Goal: Task Accomplishment & Management: Manage account settings

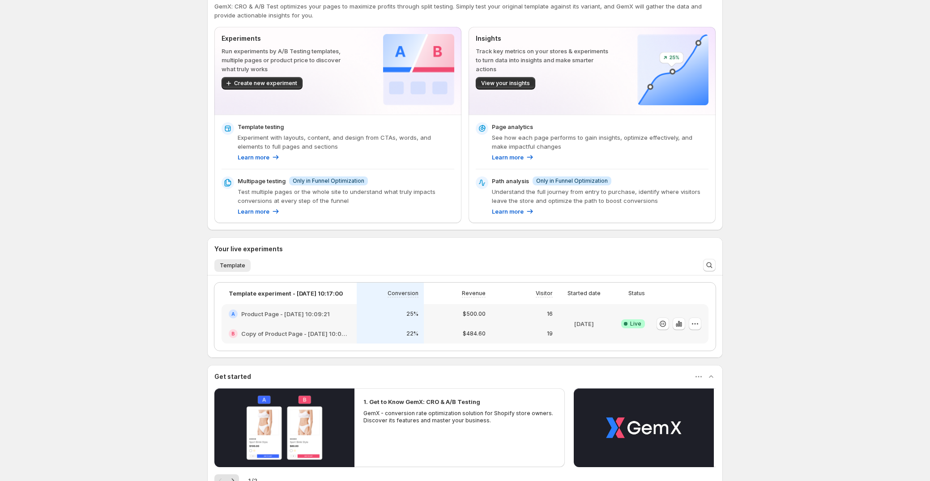
scroll to position [156, 0]
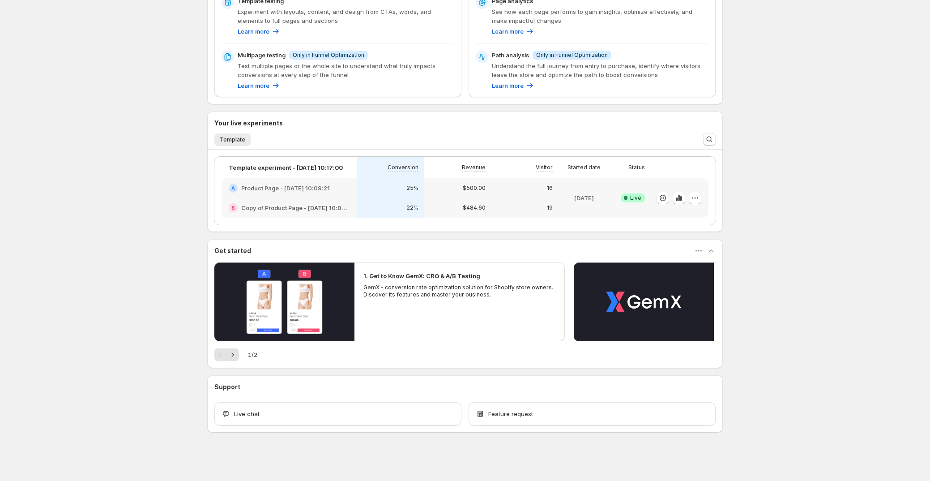
click at [640, 201] on span "Success Complete Live" at bounding box center [633, 197] width 24 height 9
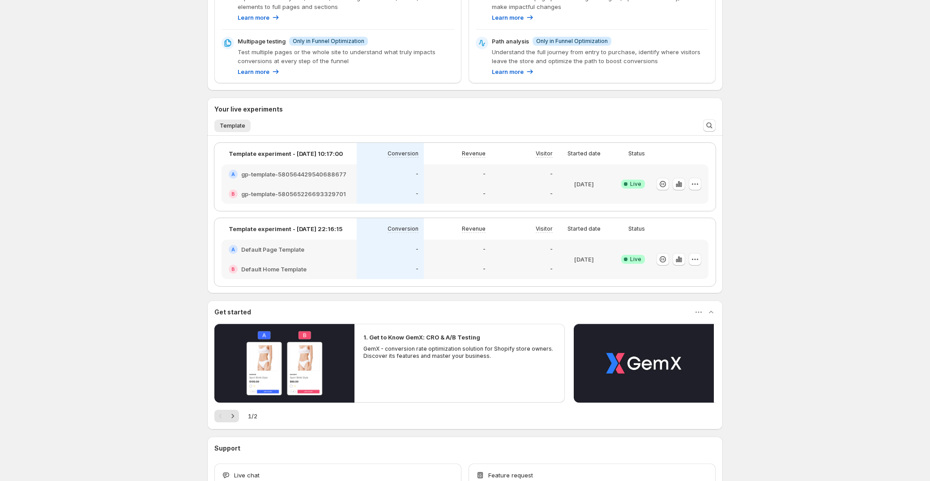
scroll to position [231, 0]
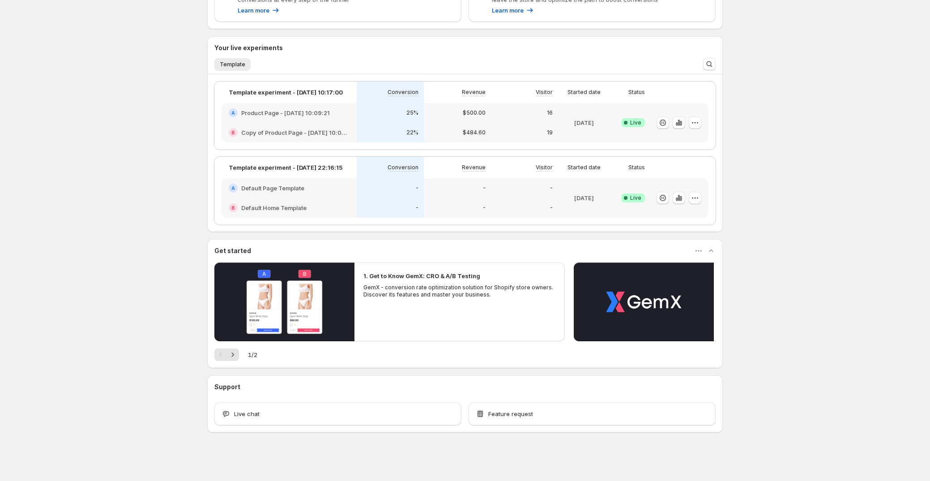
click at [524, 106] on div "16" at bounding box center [524, 113] width 67 height 20
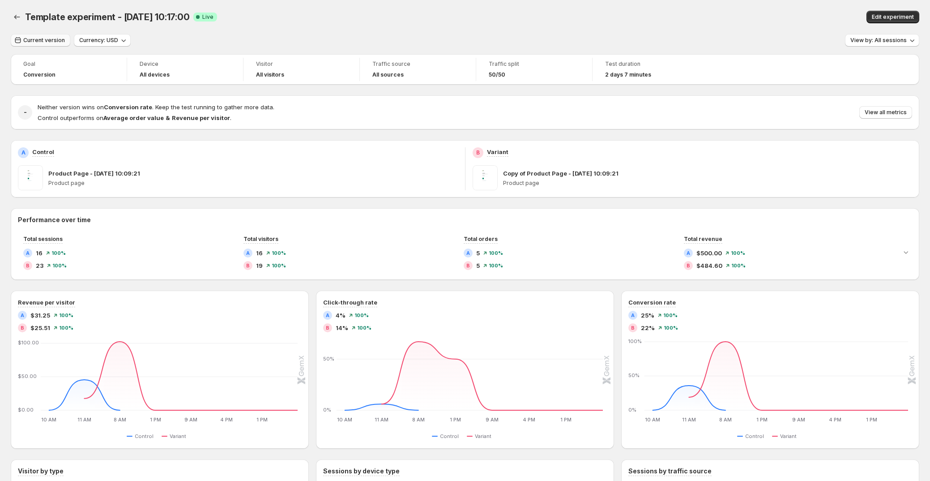
click at [47, 44] on button "Current version" at bounding box center [41, 40] width 60 height 13
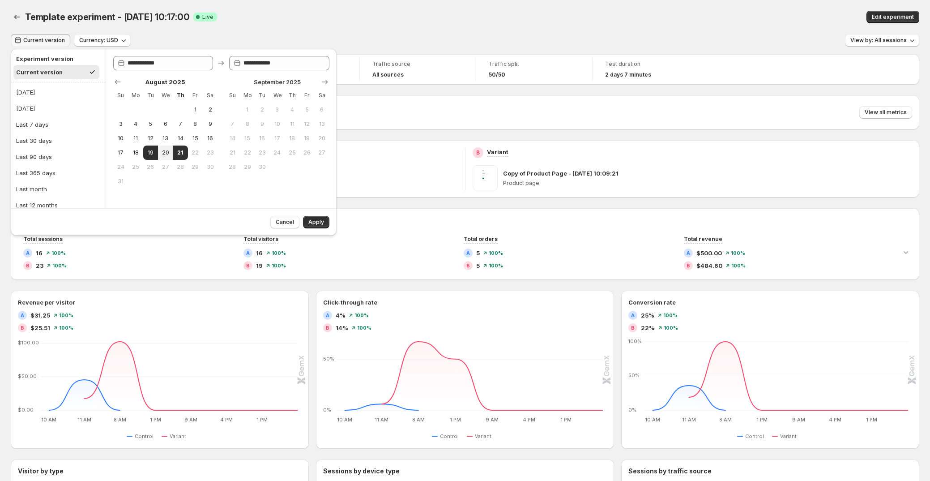
click at [47, 44] on button "Current version" at bounding box center [41, 40] width 60 height 13
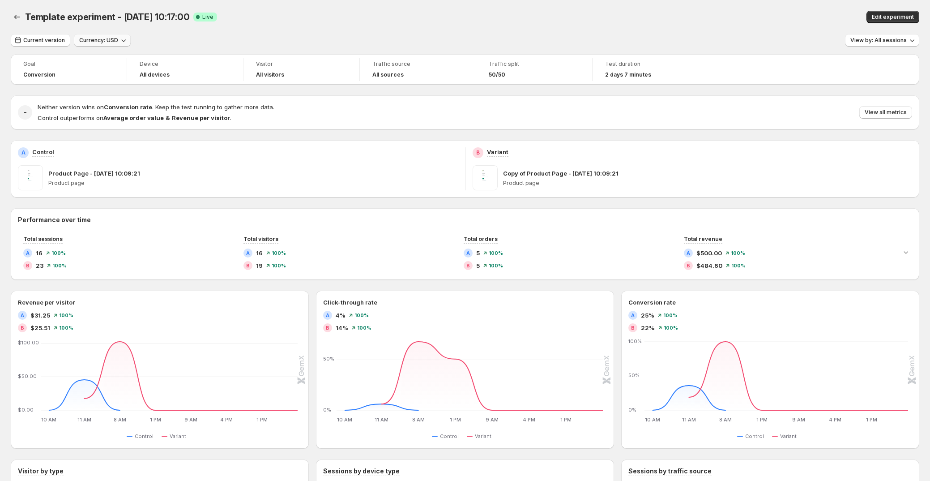
click at [97, 40] on span "Currency: USD" at bounding box center [98, 40] width 39 height 7
click at [892, 39] on span "View by: All sessions" at bounding box center [878, 40] width 56 height 7
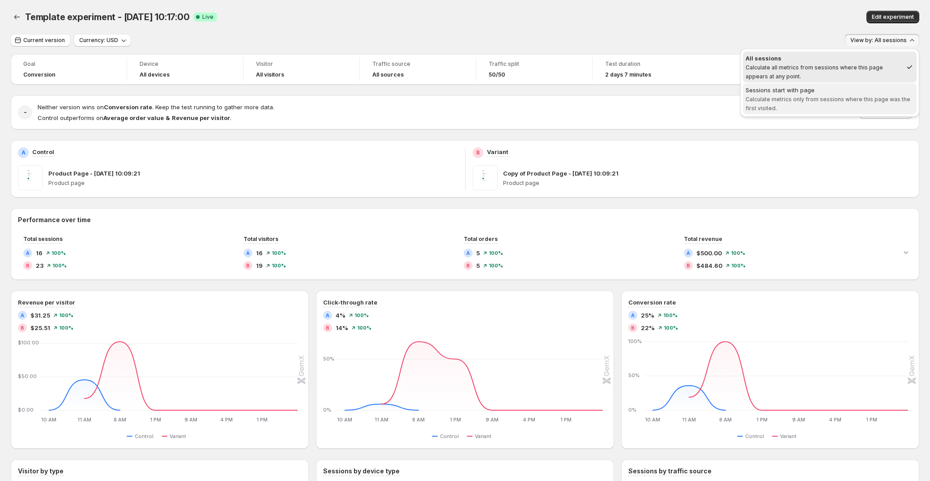
click at [794, 102] on span "Sessions start with page Calculate metrics only from sessions where this page w…" at bounding box center [830, 98] width 168 height 27
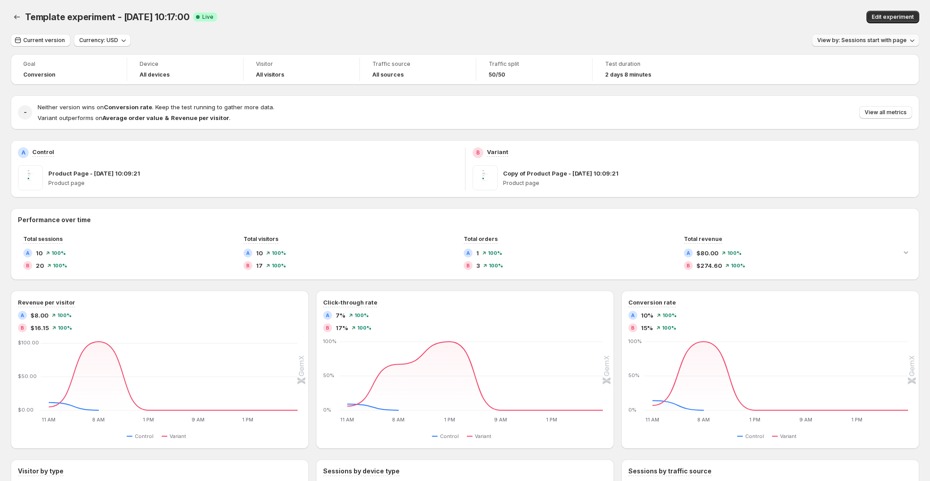
click at [881, 35] on button "View by: Sessions start with page" at bounding box center [865, 40] width 107 height 13
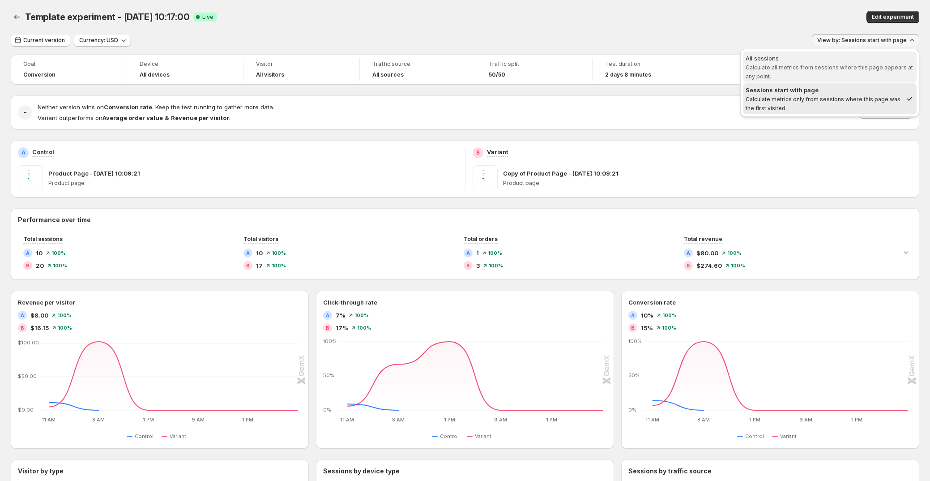
click at [832, 77] on span "All sessions Calculate all metrics from sessions where this page appears at any…" at bounding box center [830, 67] width 168 height 27
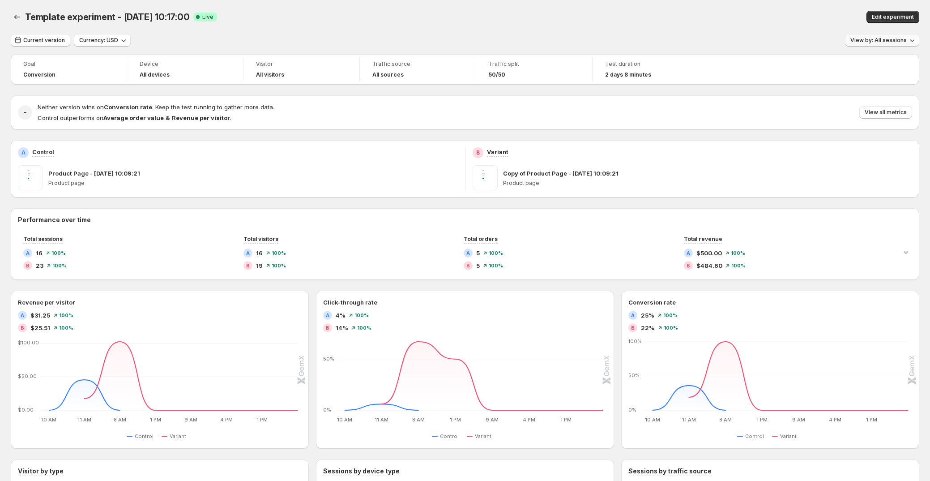
click at [912, 40] on icon "button" at bounding box center [912, 40] width 9 height 9
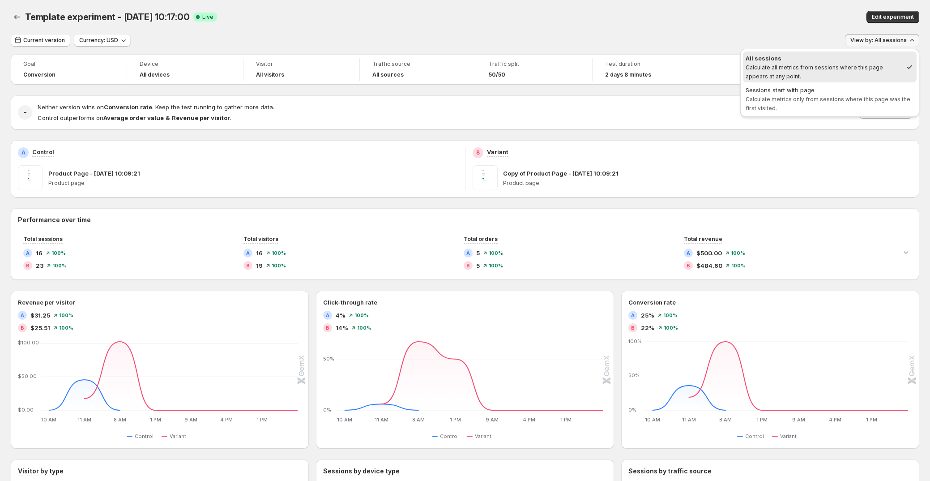
click at [824, 94] on span "Sessions start with page Calculate metrics only from sessions where this page w…" at bounding box center [830, 98] width 168 height 27
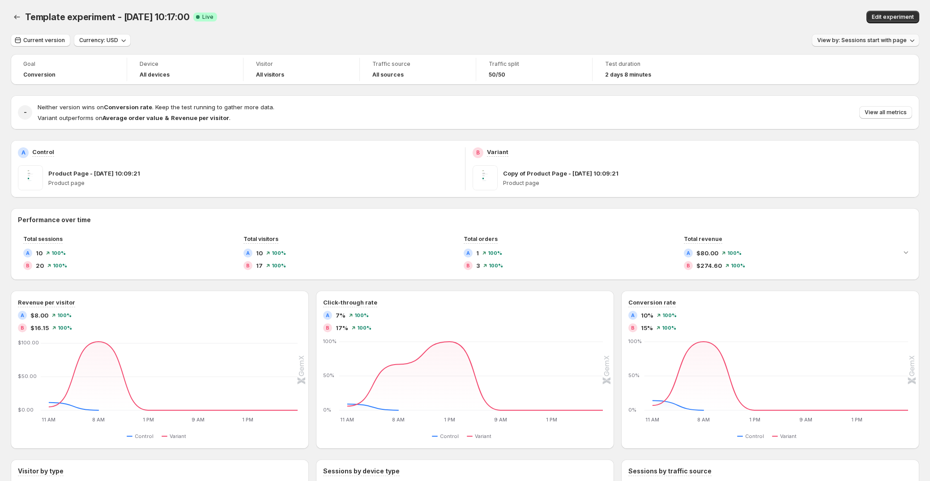
click at [863, 39] on span "View by: Sessions start with page" at bounding box center [862, 40] width 90 height 7
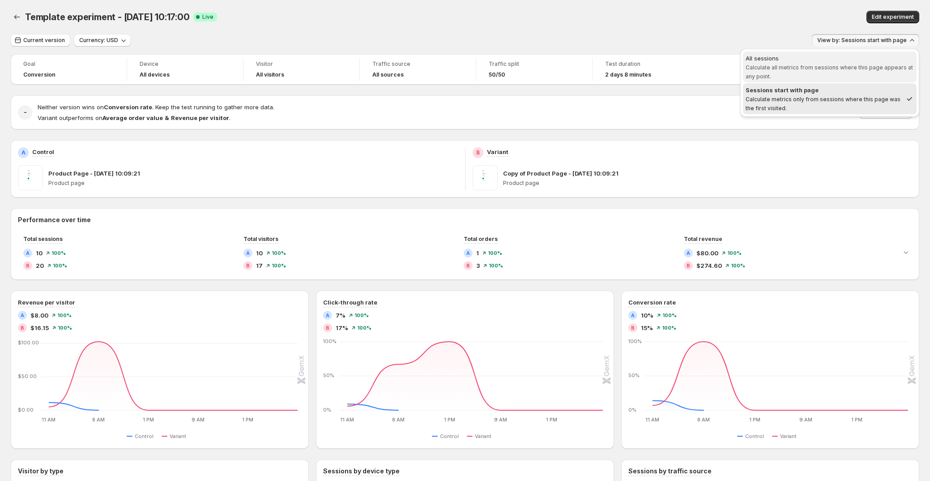
click at [845, 63] on span "All sessions Calculate all metrics from sessions where this page appears at any…" at bounding box center [830, 67] width 168 height 27
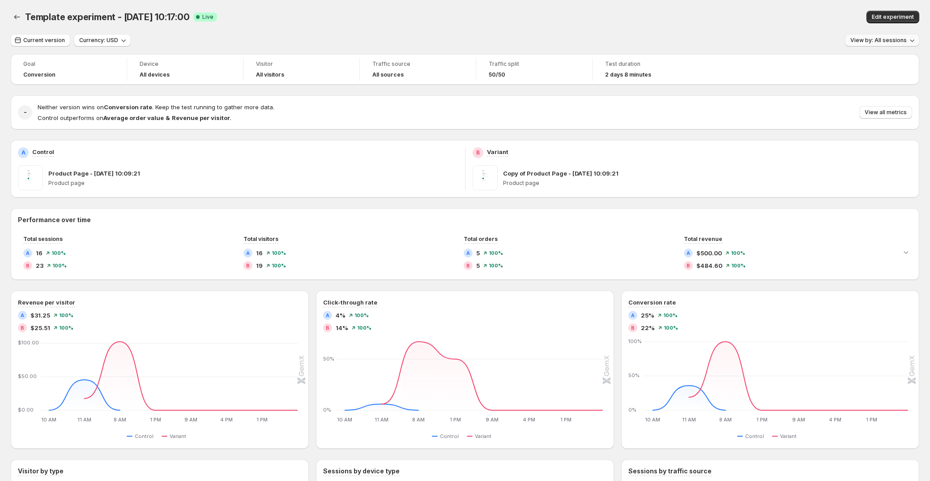
click at [858, 39] on span "View by: All sessions" at bounding box center [878, 40] width 56 height 7
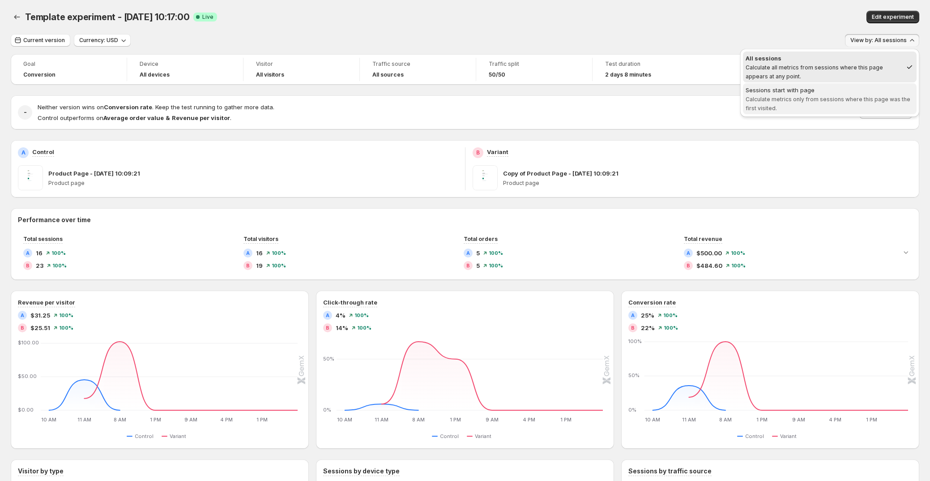
click at [828, 93] on div "Sessions start with page" at bounding box center [830, 89] width 168 height 9
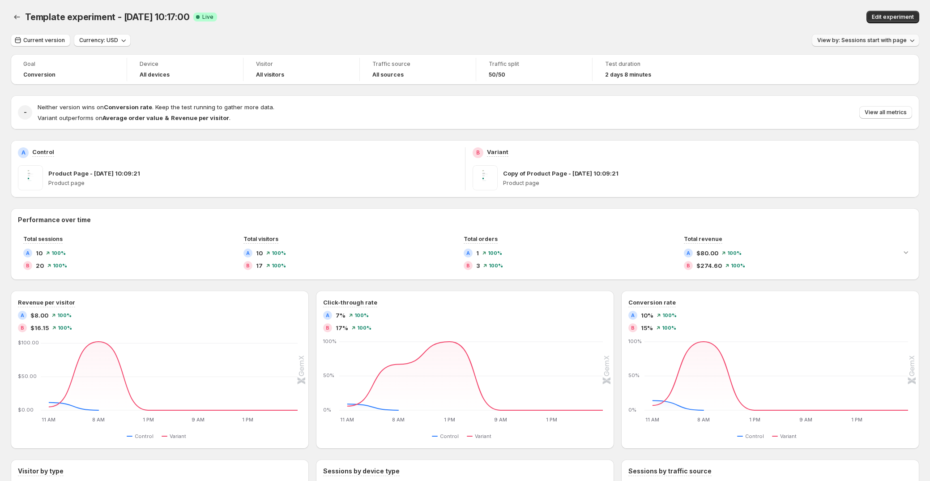
click at [896, 39] on span "View by: Sessions start with page" at bounding box center [862, 40] width 90 height 7
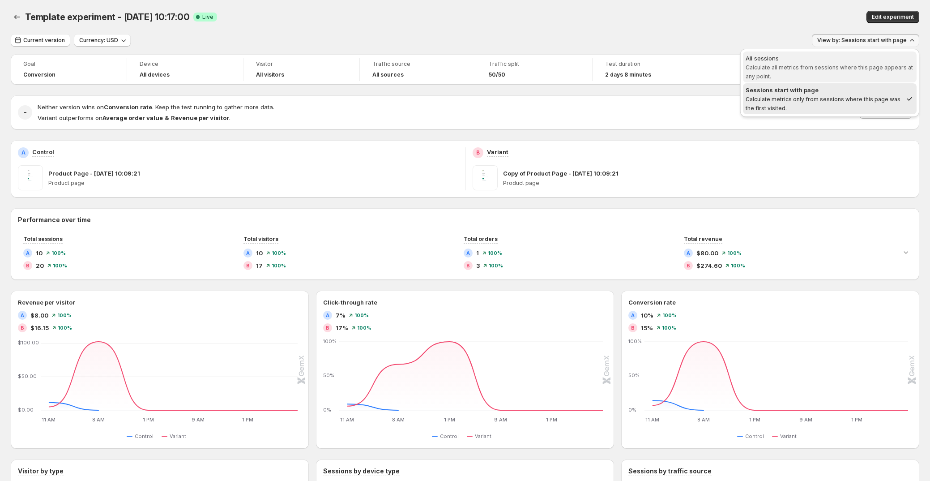
click at [874, 64] on span "Calculate all metrics from sessions where this page appears at any point." at bounding box center [829, 72] width 167 height 16
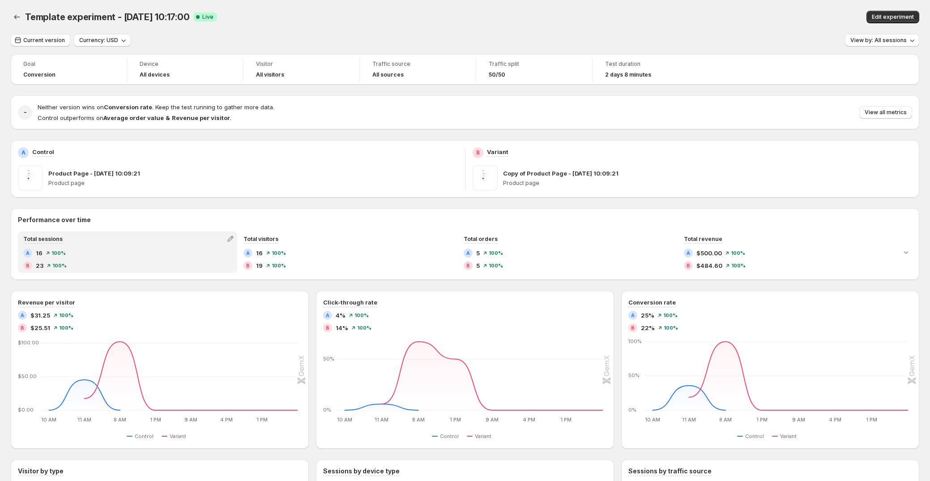
click at [90, 260] on div "A 16 100% B 23 100%" at bounding box center [127, 258] width 209 height 21
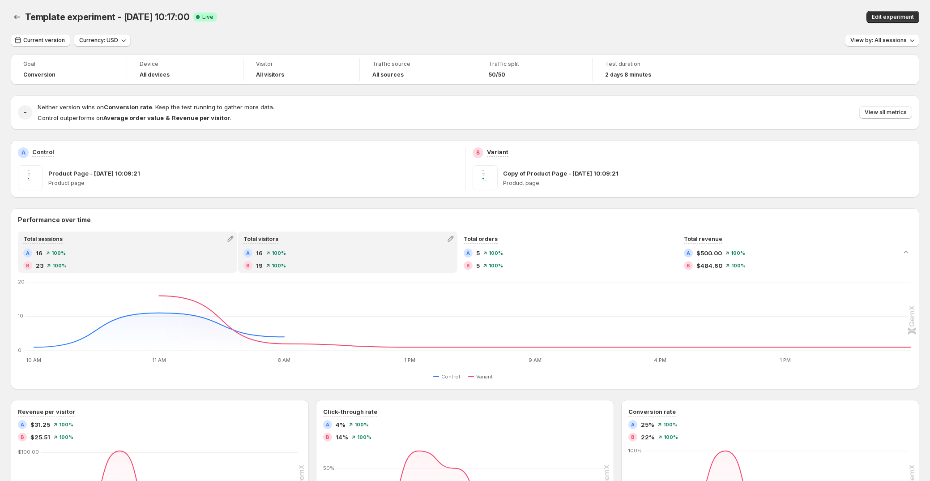
click at [315, 250] on div "A 16 100%" at bounding box center [347, 252] width 209 height 9
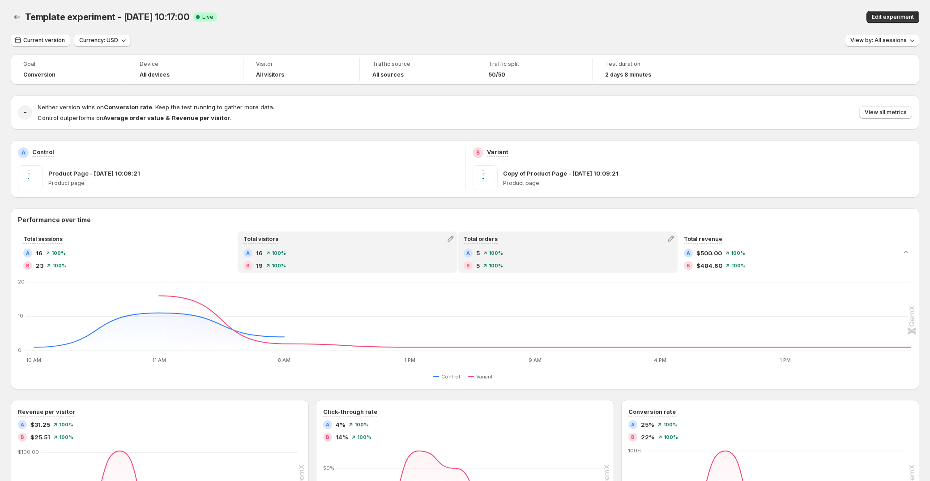
click at [542, 242] on div "Total orders" at bounding box center [568, 238] width 218 height 13
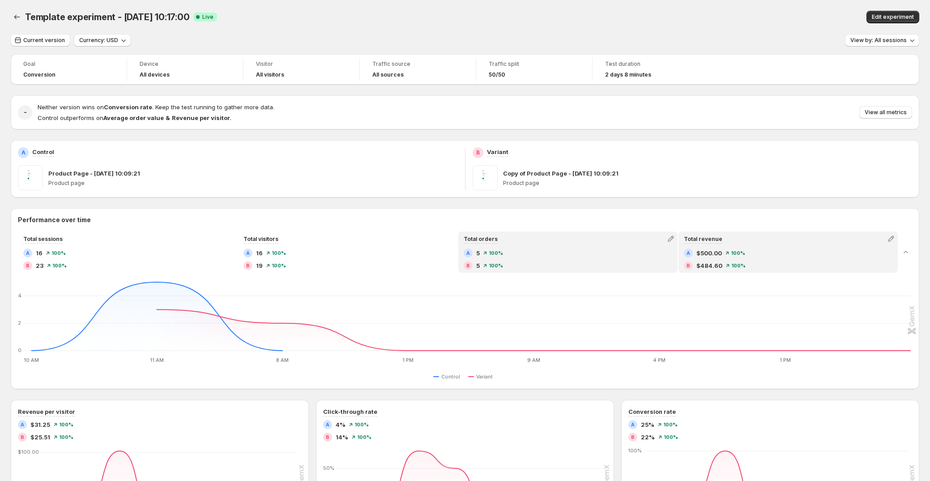
click at [738, 239] on div "Total revenue" at bounding box center [788, 238] width 218 height 13
click at [540, 238] on div "Total orders" at bounding box center [568, 238] width 218 height 13
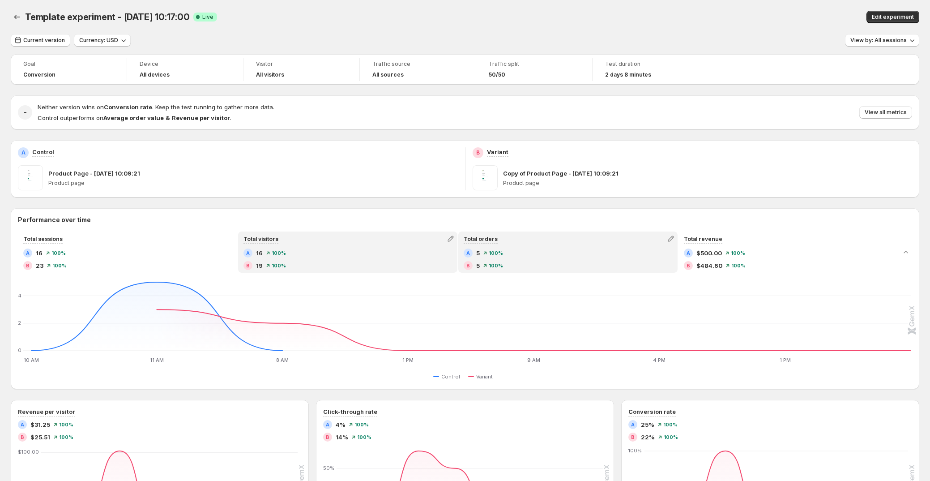
click at [380, 240] on div "Total visitors" at bounding box center [348, 238] width 218 height 13
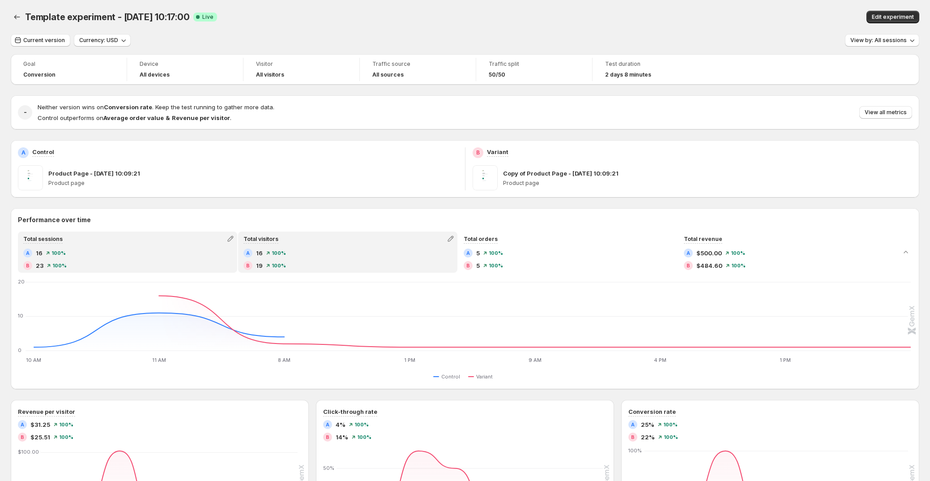
click at [196, 242] on div "Total sessions" at bounding box center [128, 238] width 218 height 13
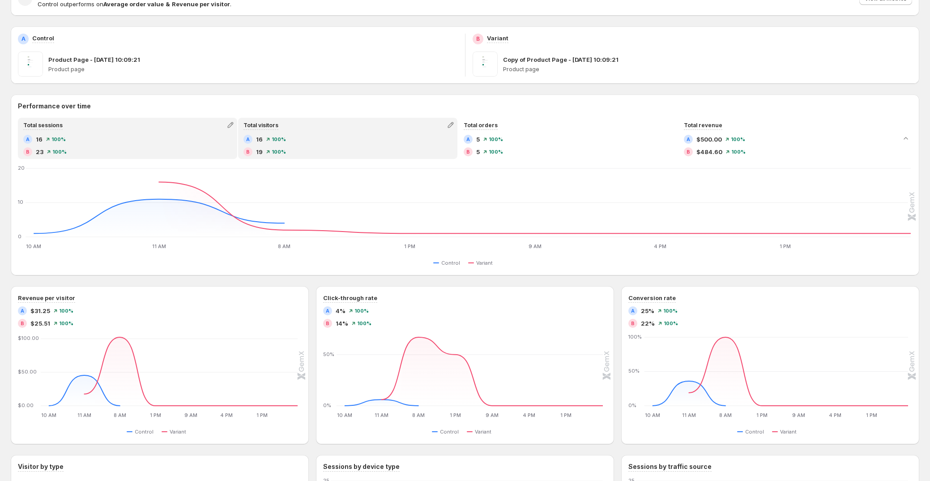
scroll to position [162, 0]
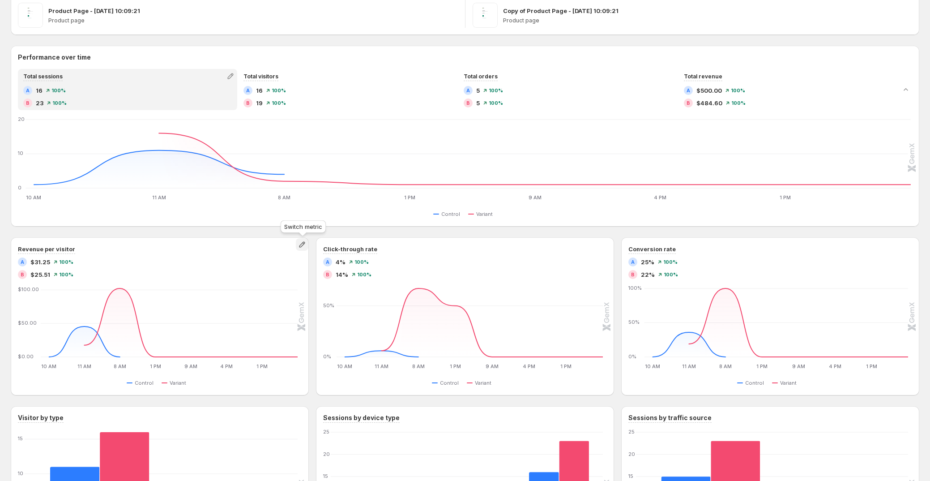
click at [303, 241] on icon "button" at bounding box center [302, 244] width 9 height 9
click at [300, 246] on icon "button" at bounding box center [302, 244] width 9 height 9
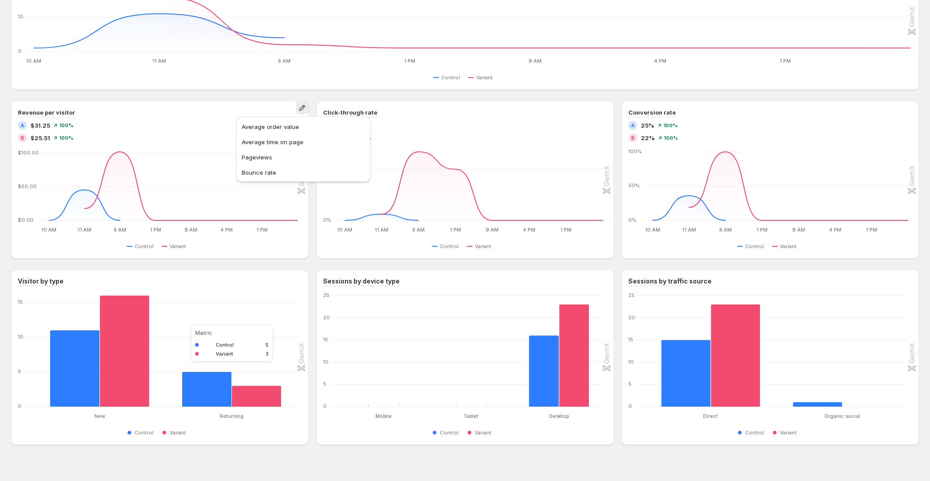
scroll to position [312, 0]
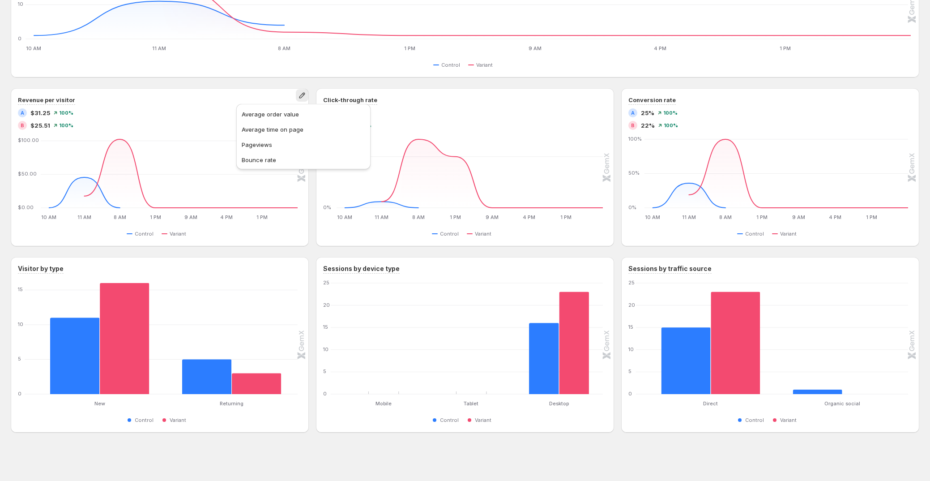
click at [304, 256] on div "Performance over time Total sessions A 16 100% B 23 100% Total visitors A 16 10…" at bounding box center [465, 165] width 909 height 536
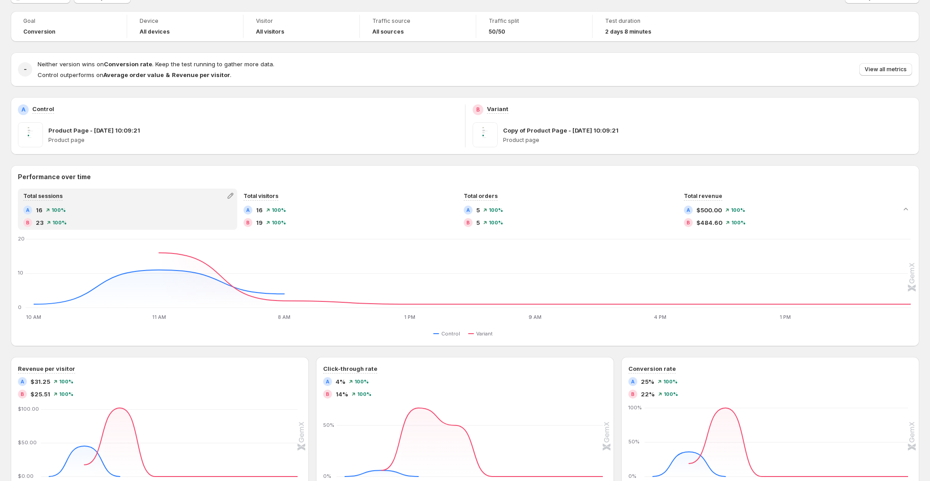
scroll to position [0, 0]
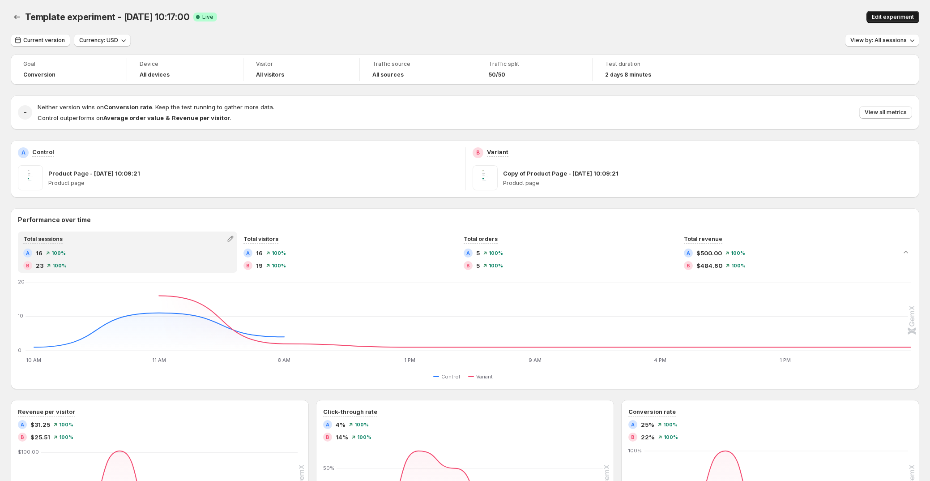
click at [895, 16] on span "Edit experiment" at bounding box center [893, 16] width 42 height 7
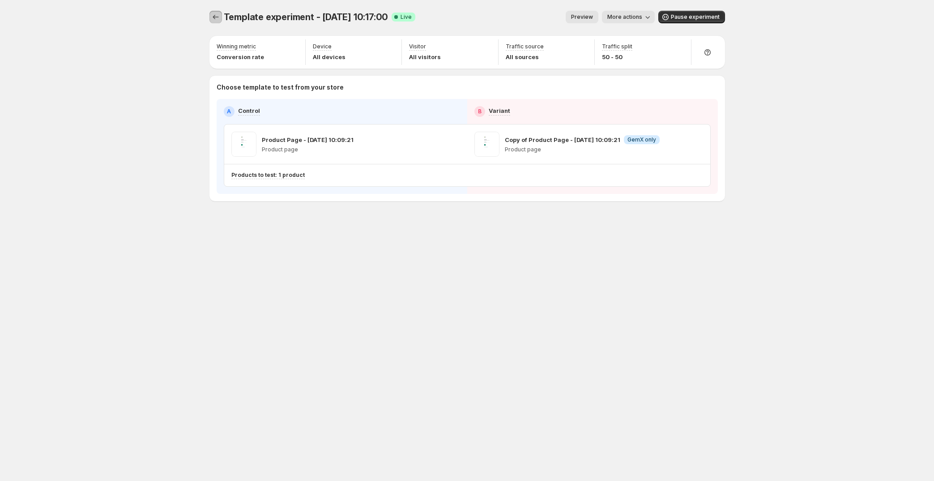
click at [219, 19] on icon "Experiments" at bounding box center [215, 17] width 9 height 9
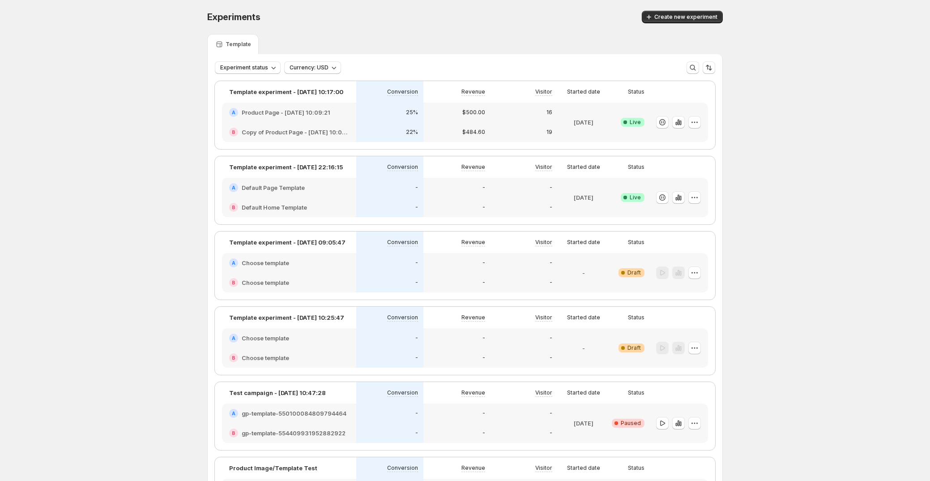
click at [519, 121] on div "16" at bounding box center [524, 112] width 67 height 20
